Goal: Answer question/provide support

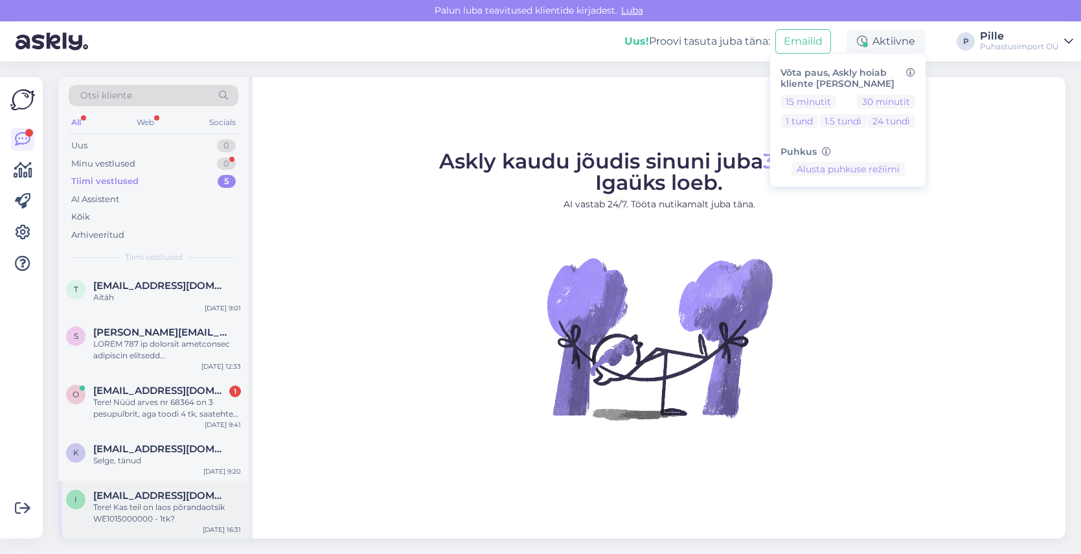
click at [146, 519] on div "Tere! Kas teil on laos põrandaotsik WE1015000000 - 1tk?" at bounding box center [167, 512] width 148 height 23
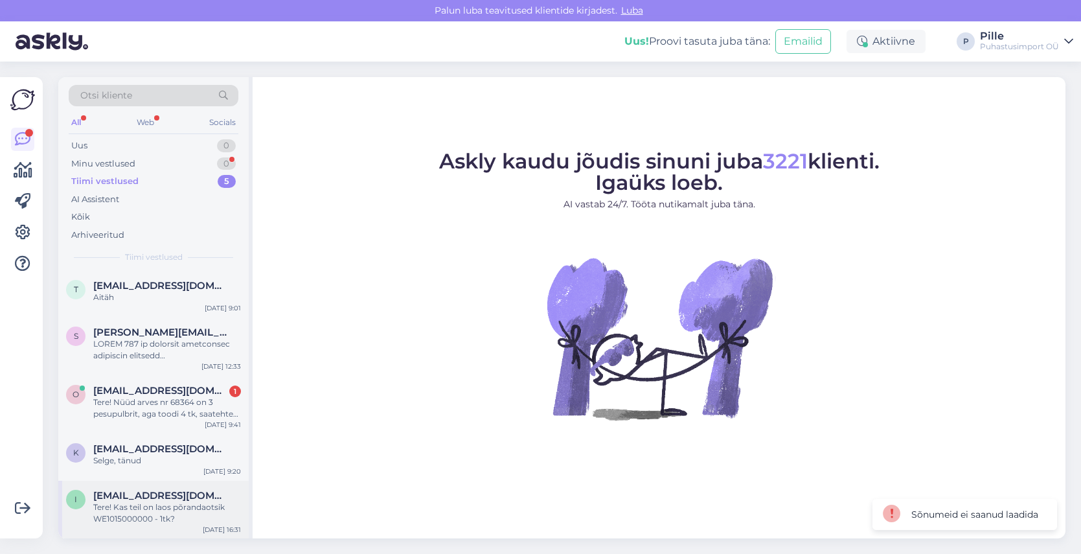
click at [142, 500] on span "[EMAIL_ADDRESS][DOMAIN_NAME]" at bounding box center [160, 496] width 135 height 12
click at [141, 462] on div "Selge, tänud" at bounding box center [167, 461] width 148 height 12
click at [157, 399] on div "Tere! Nüüd arves nr 68364 on 3 pesupulbrit, aga toodi 4 tk, saatehtes nr 265080…" at bounding box center [167, 407] width 148 height 23
click at [157, 398] on div "Tere! Nüüd arves nr 68364 on 3 pesupulbrit, aga toodi 4 tk, saatehtes nr 265080…" at bounding box center [167, 407] width 148 height 23
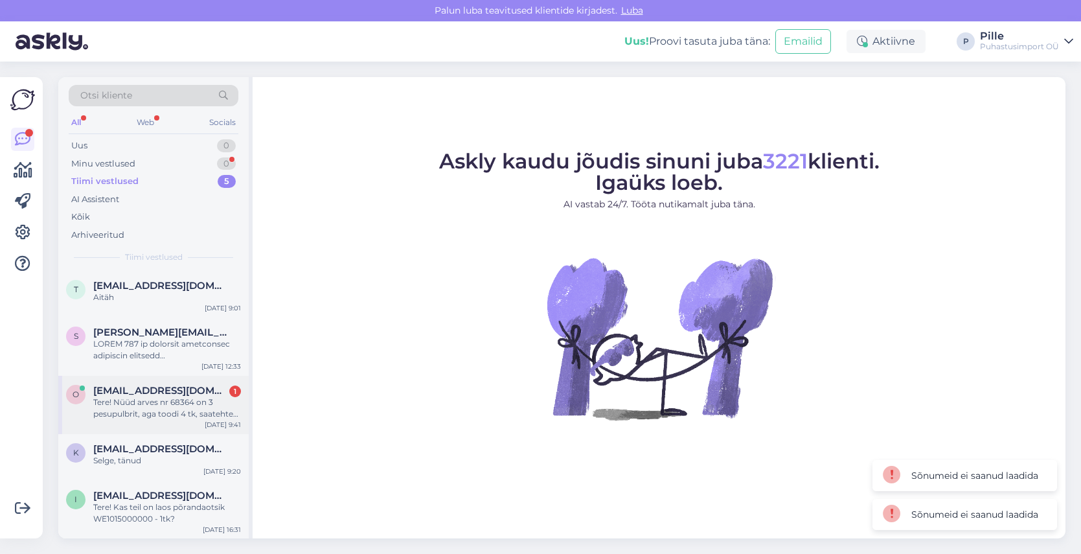
click at [157, 398] on div "Tere! Nüüd arves nr 68364 on 3 pesupulbrit, aga toodi 4 tk, saatehtes nr 265080…" at bounding box center [167, 407] width 148 height 23
click at [152, 353] on div at bounding box center [167, 349] width 148 height 23
click at [151, 335] on span "[PERSON_NAME][EMAIL_ADDRESS][DOMAIN_NAME]" at bounding box center [160, 332] width 135 height 12
click at [151, 334] on span "[PERSON_NAME][EMAIL_ADDRESS][DOMAIN_NAME]" at bounding box center [160, 332] width 135 height 12
click at [135, 288] on span "[EMAIL_ADDRESS][DOMAIN_NAME]" at bounding box center [160, 286] width 135 height 12
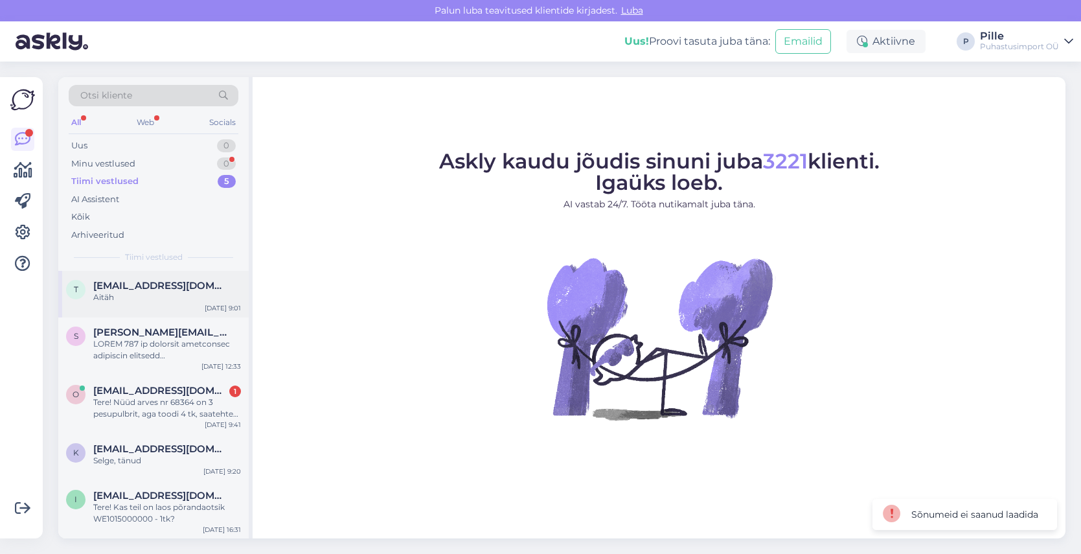
click at [111, 290] on span "[EMAIL_ADDRESS][DOMAIN_NAME]" at bounding box center [160, 286] width 135 height 12
click at [76, 119] on div "All" at bounding box center [76, 122] width 15 height 17
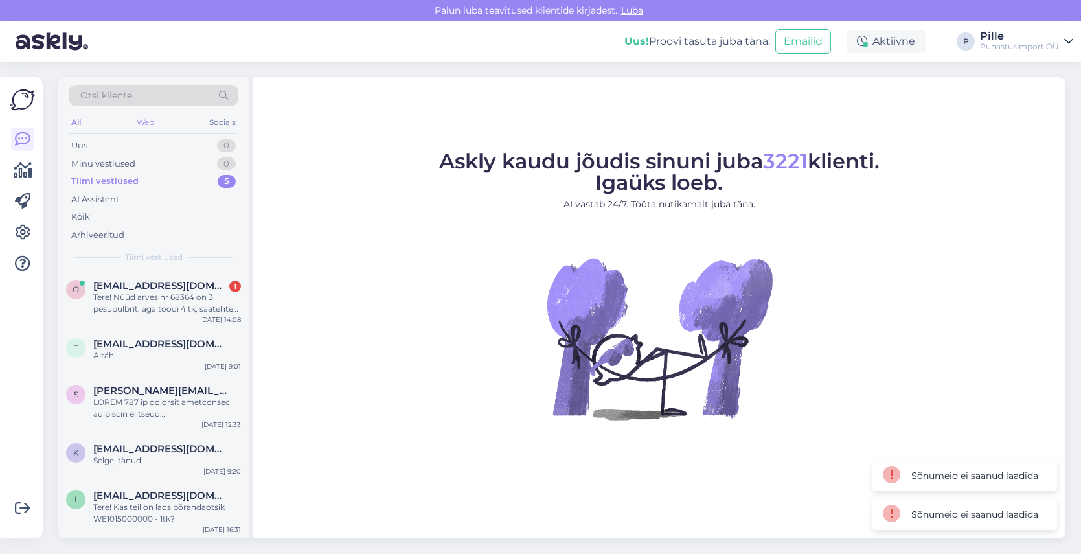
click at [151, 120] on div "Web" at bounding box center [145, 122] width 23 height 17
click at [118, 303] on div "Tere! Nüüd arves nr 68364 on 3 pesupulbrit, aga toodi 4 tk, saatehtes nr 265080…" at bounding box center [167, 303] width 148 height 23
click at [234, 288] on div "1" at bounding box center [235, 286] width 12 height 12
click at [235, 288] on div "1" at bounding box center [235, 286] width 12 height 12
click at [1065, 42] on icon at bounding box center [1068, 41] width 9 height 10
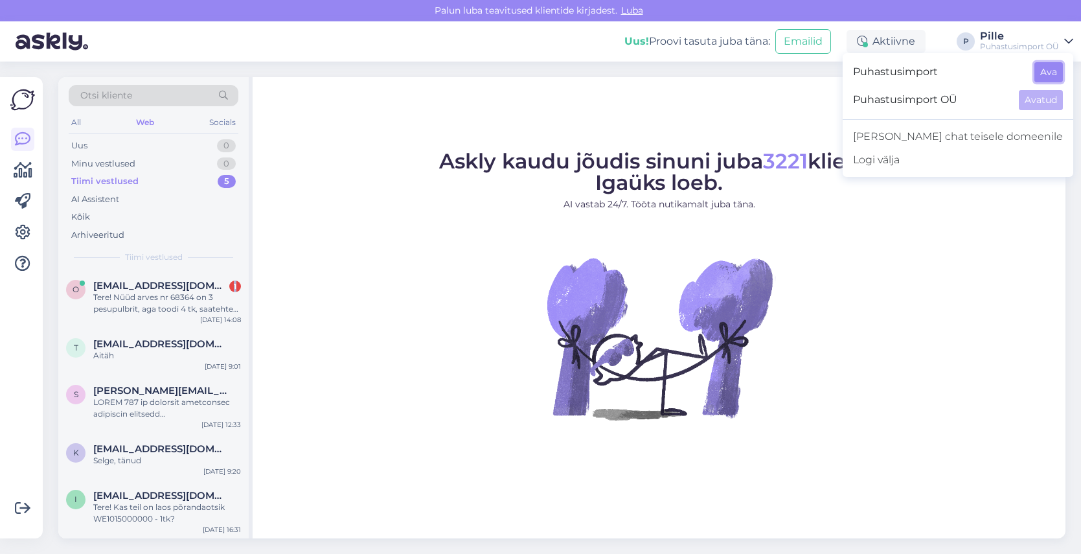
click at [1051, 71] on button "Ava" at bounding box center [1049, 72] width 29 height 20
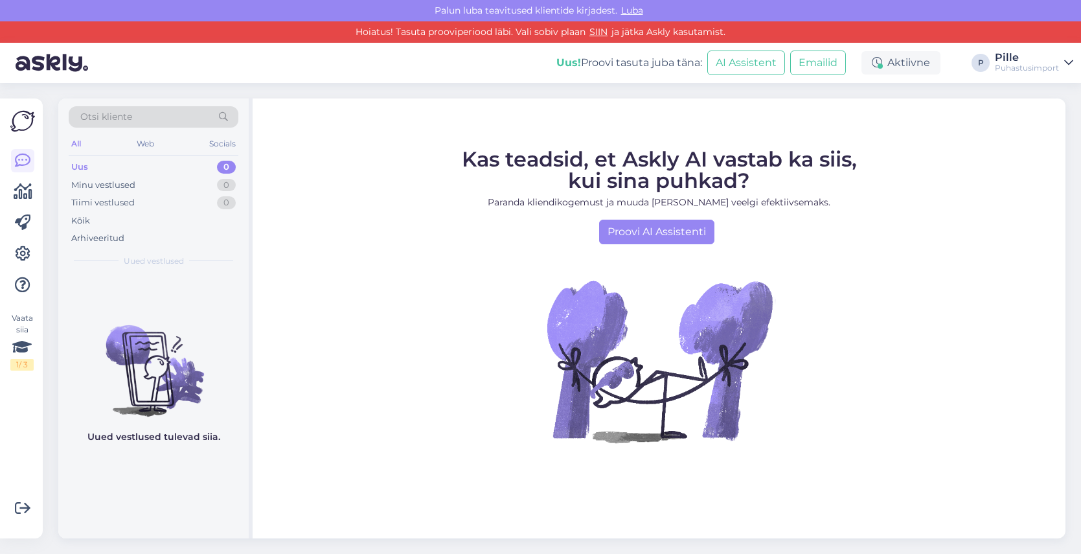
click at [1066, 58] on icon at bounding box center [1068, 63] width 9 height 10
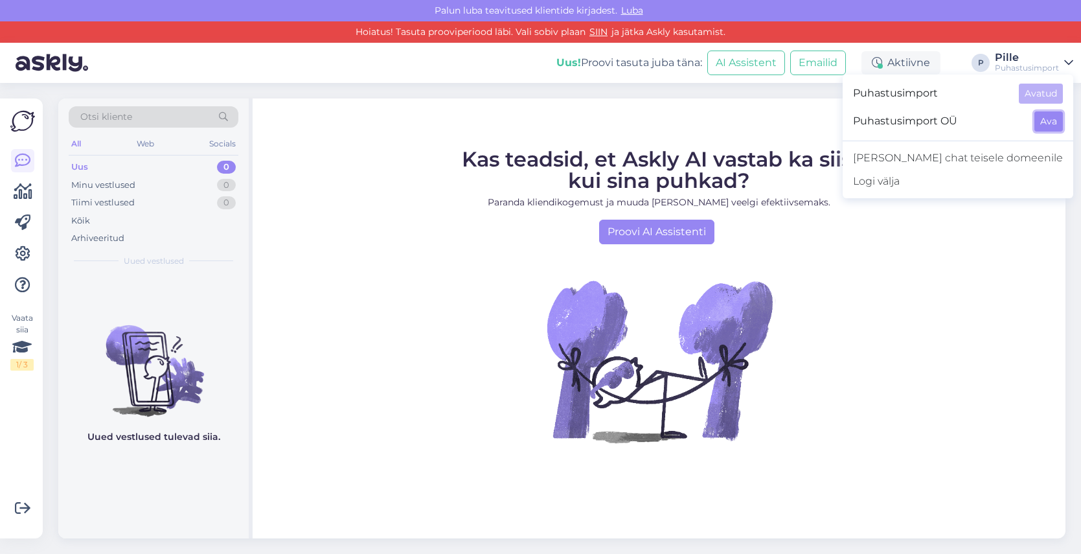
click at [1049, 128] on button "Ava" at bounding box center [1049, 121] width 29 height 20
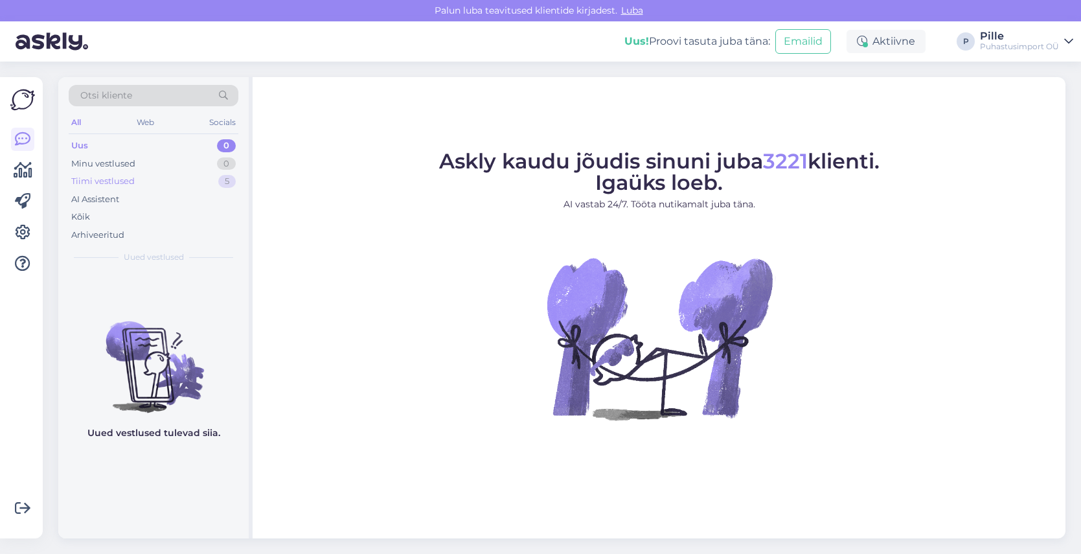
click at [94, 176] on div "Tiimi vestlused" at bounding box center [102, 181] width 63 height 13
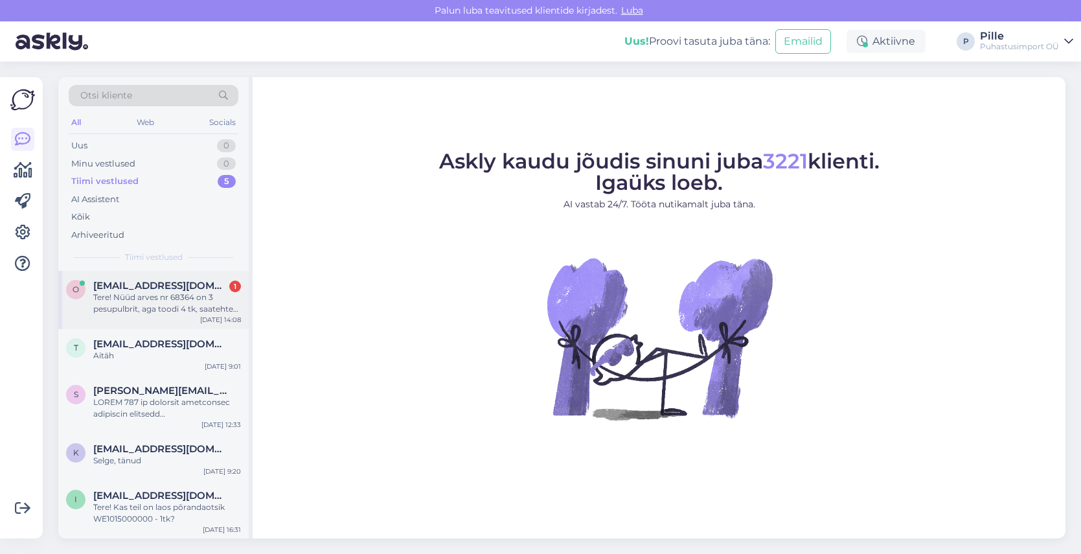
click at [134, 297] on div "Tere! Nüüd arves nr 68364 on 3 pesupulbrit, aga toodi 4 tk, saatehtes nr 265080…" at bounding box center [167, 303] width 148 height 23
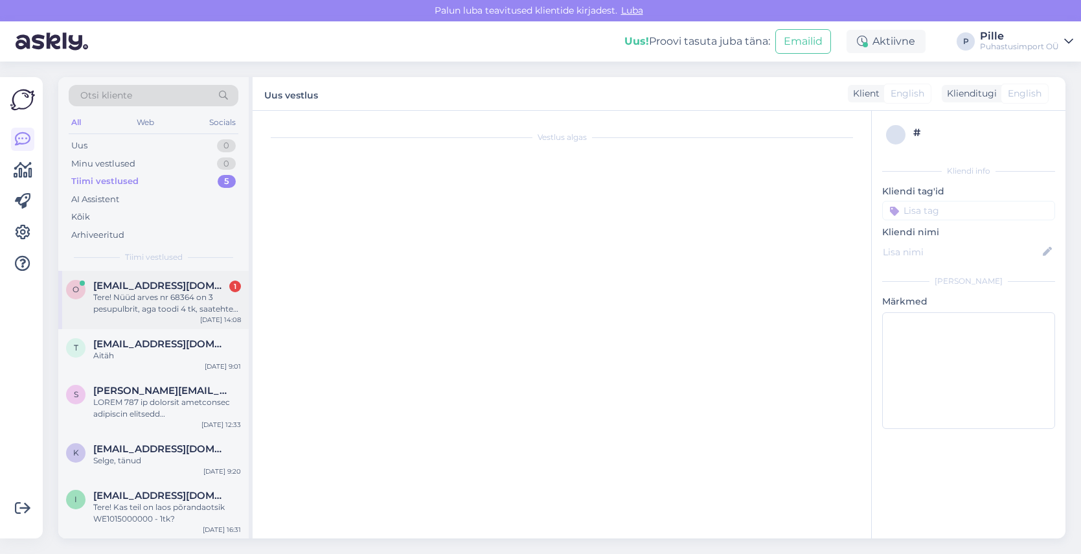
scroll to position [122, 0]
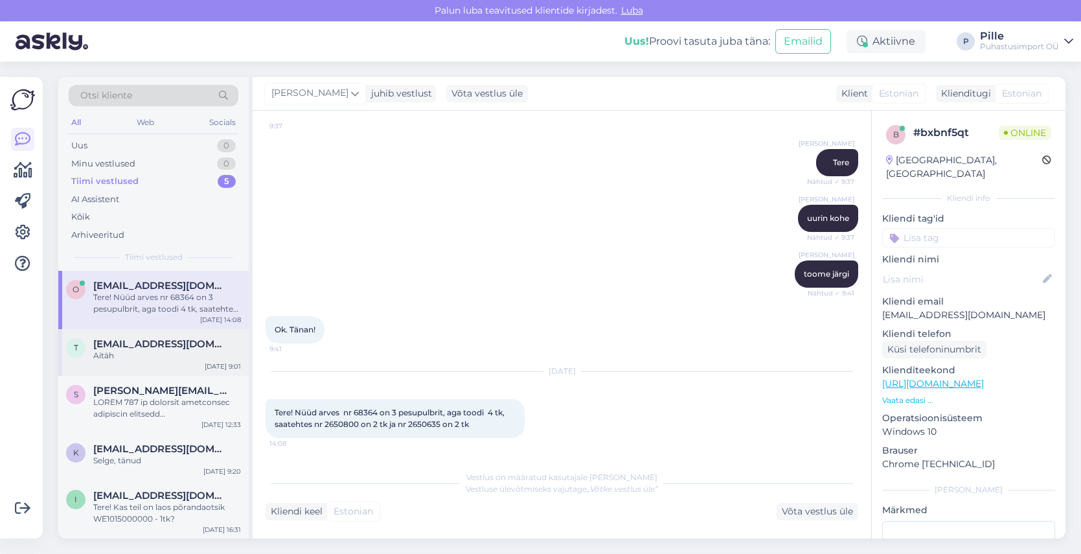
click at [104, 345] on span "[EMAIL_ADDRESS][DOMAIN_NAME]" at bounding box center [160, 344] width 135 height 12
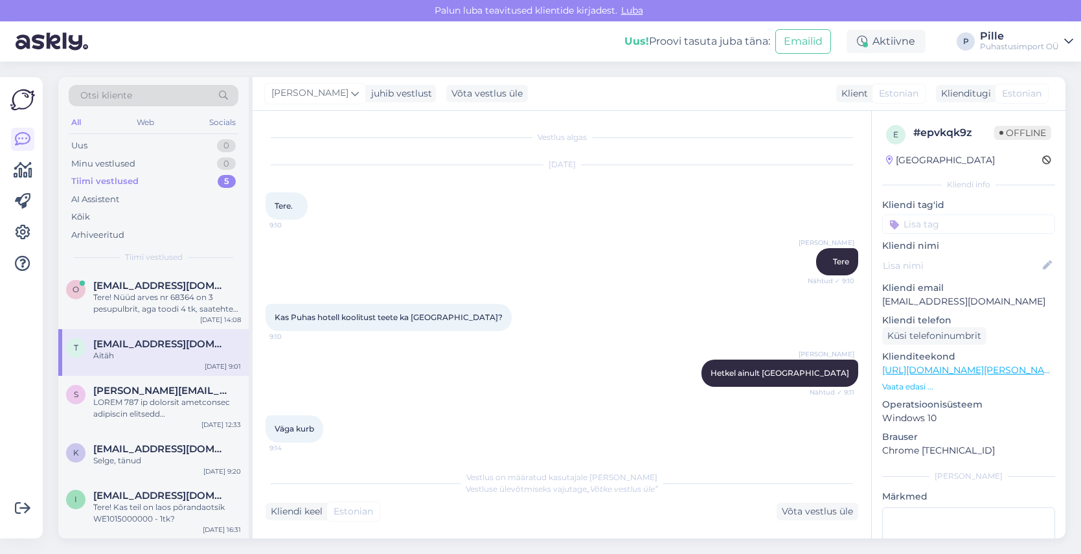
scroll to position [580, 0]
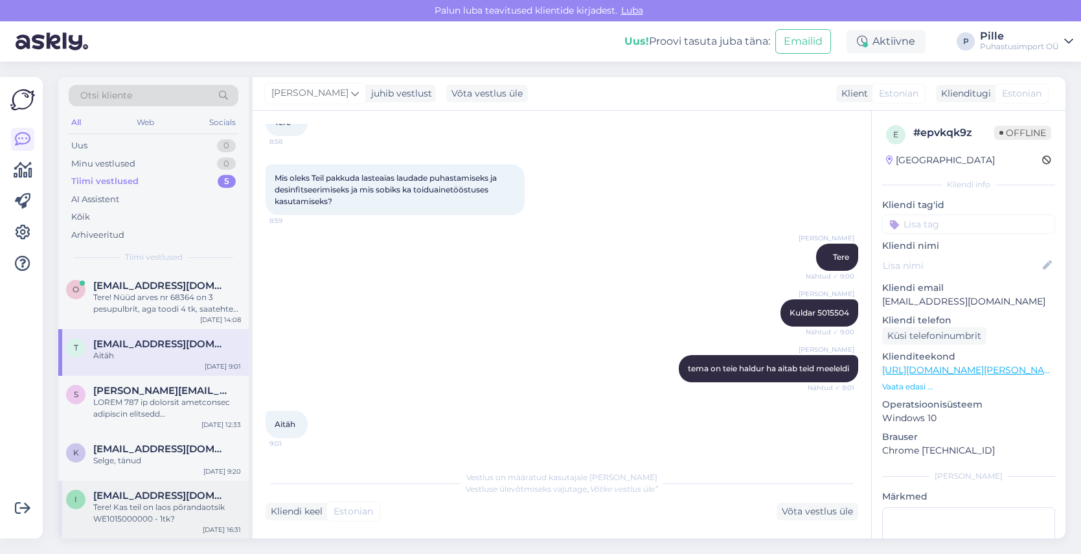
click at [111, 502] on div "Tere! Kas teil on laos põrandaotsik WE1015000000 - 1tk?" at bounding box center [167, 512] width 148 height 23
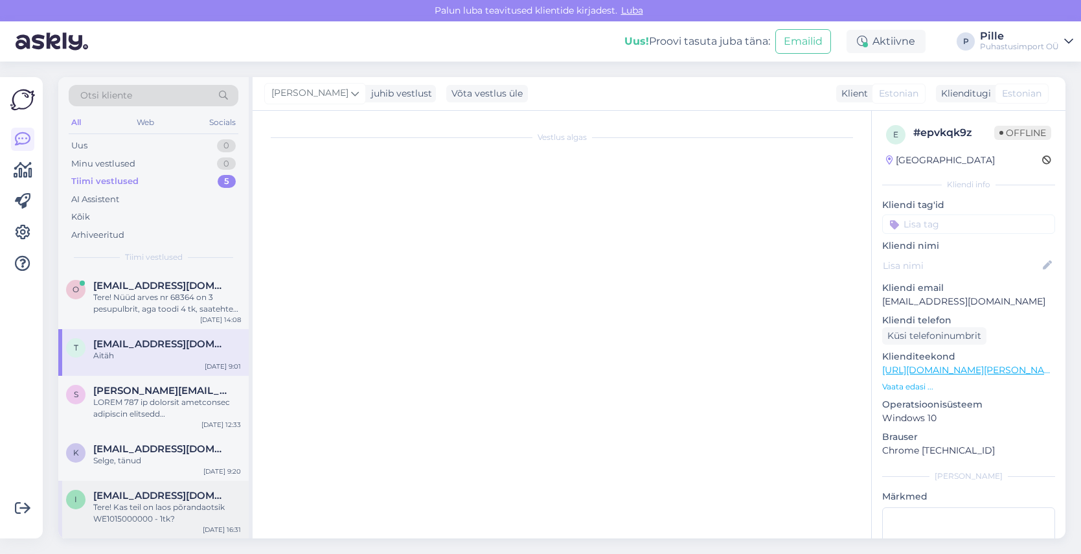
scroll to position [5786, 0]
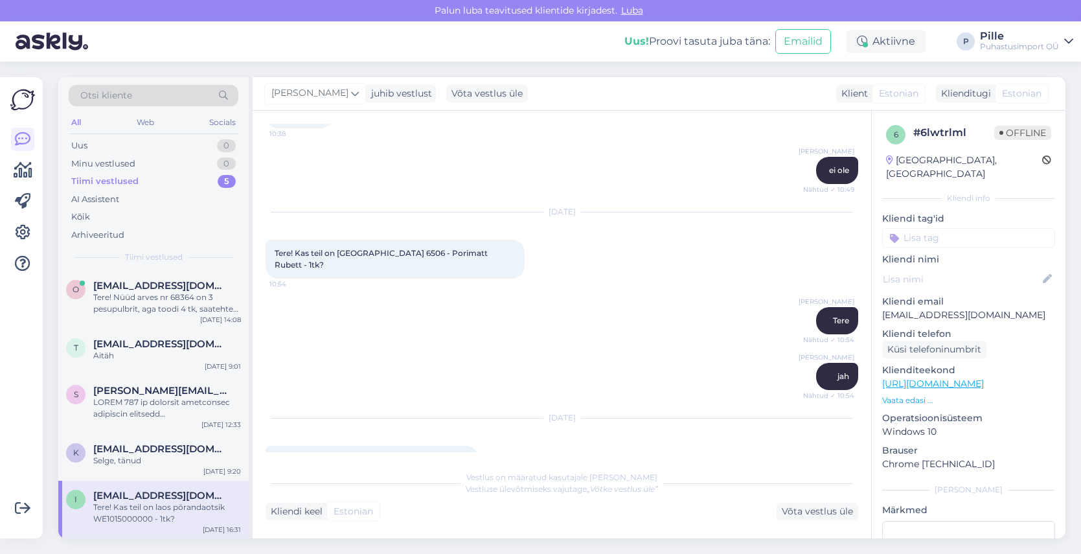
drag, startPoint x: 390, startPoint y: 424, endPoint x: 448, endPoint y: 424, distance: 57.7
click at [448, 454] on span "Tere! Kas teil on laos põrandaotsik WE1015000000 - 1tk?" at bounding box center [372, 464] width 195 height 21
copy span "WE1015000000"
click at [117, 450] on span "[EMAIL_ADDRESS][DOMAIN_NAME]" at bounding box center [160, 448] width 135 height 12
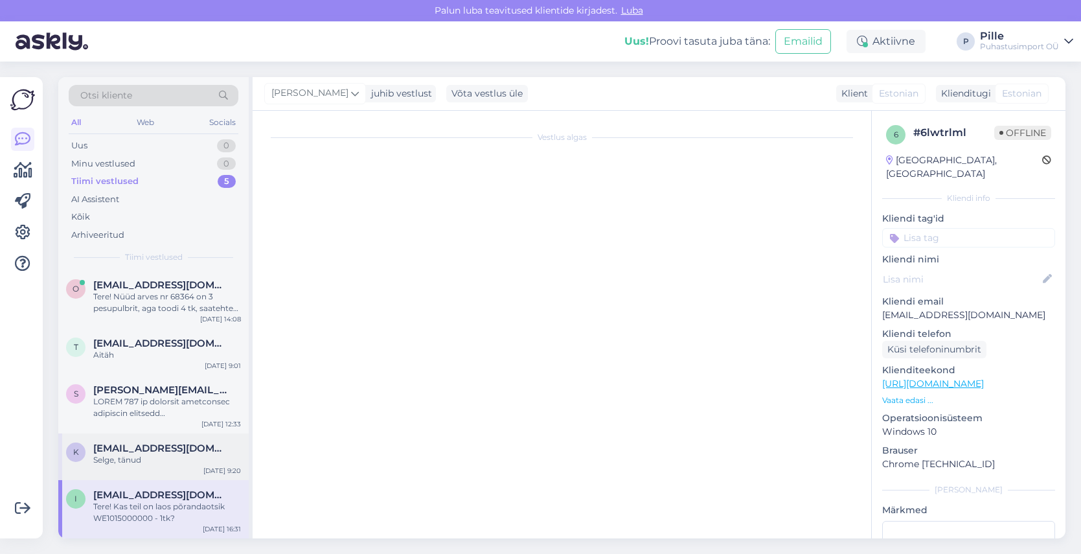
scroll to position [1032, 0]
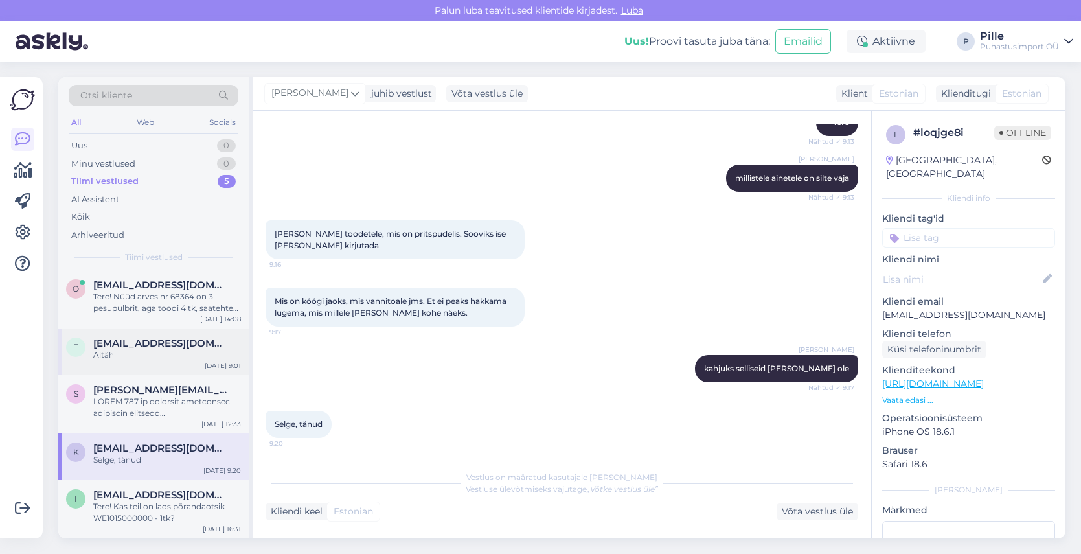
click at [111, 343] on span "[EMAIL_ADDRESS][DOMAIN_NAME]" at bounding box center [160, 344] width 135 height 12
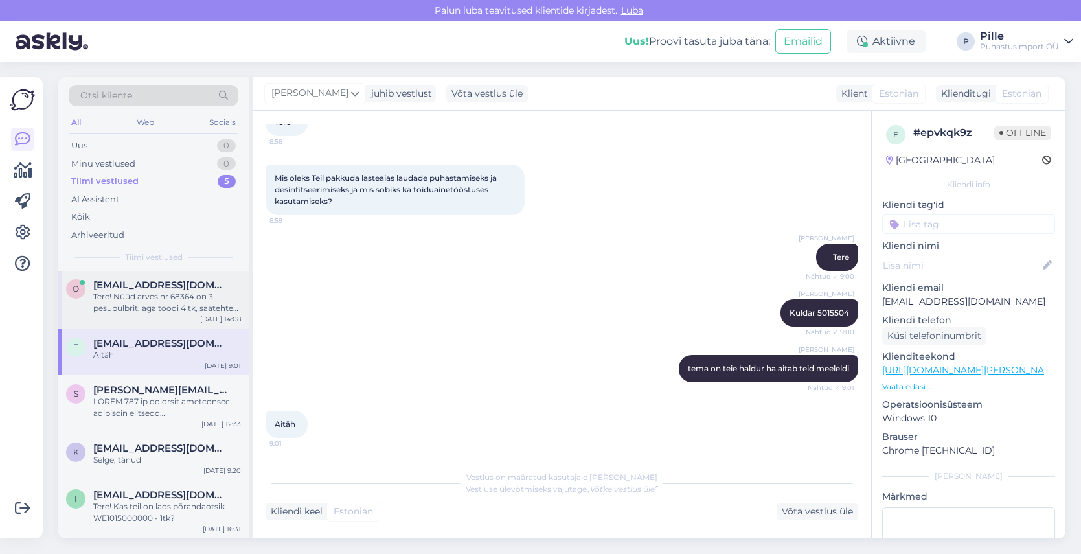
click at [127, 292] on div "Tere! Nüüd arves nr 68364 on 3 pesupulbrit, aga toodi 4 tk, saatehtes nr 265080…" at bounding box center [167, 302] width 148 height 23
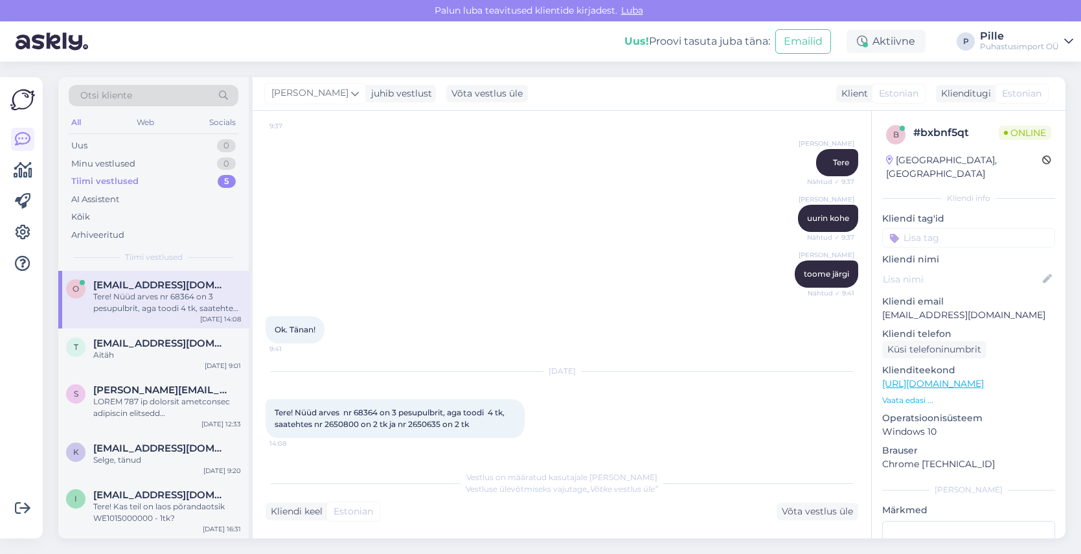
scroll to position [122, 0]
